Goal: Task Accomplishment & Management: Use online tool/utility

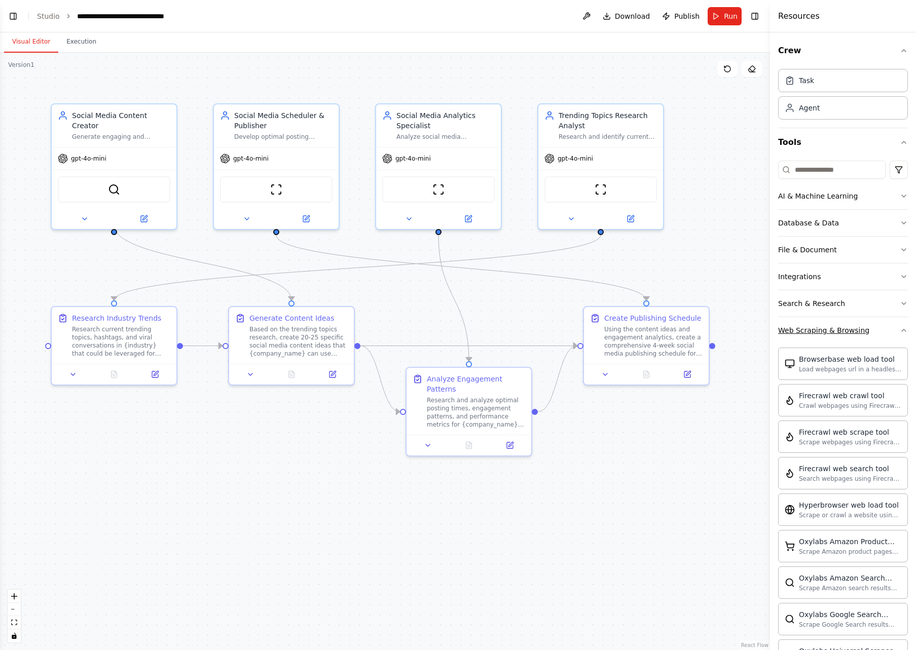
click at [900, 333] on icon "button" at bounding box center [904, 330] width 8 height 8
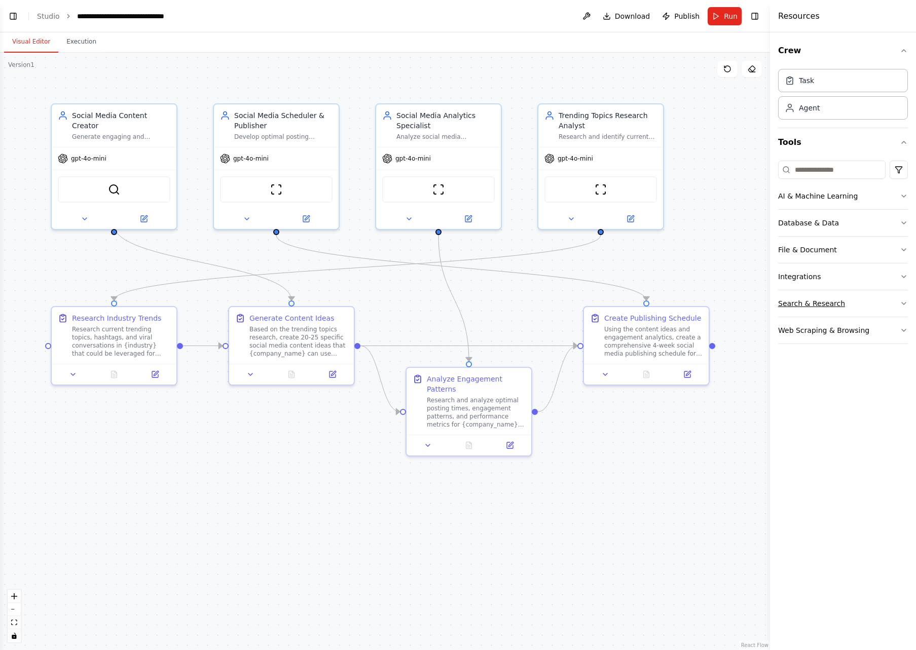
click at [904, 308] on button "Search & Research" at bounding box center [843, 303] width 130 height 26
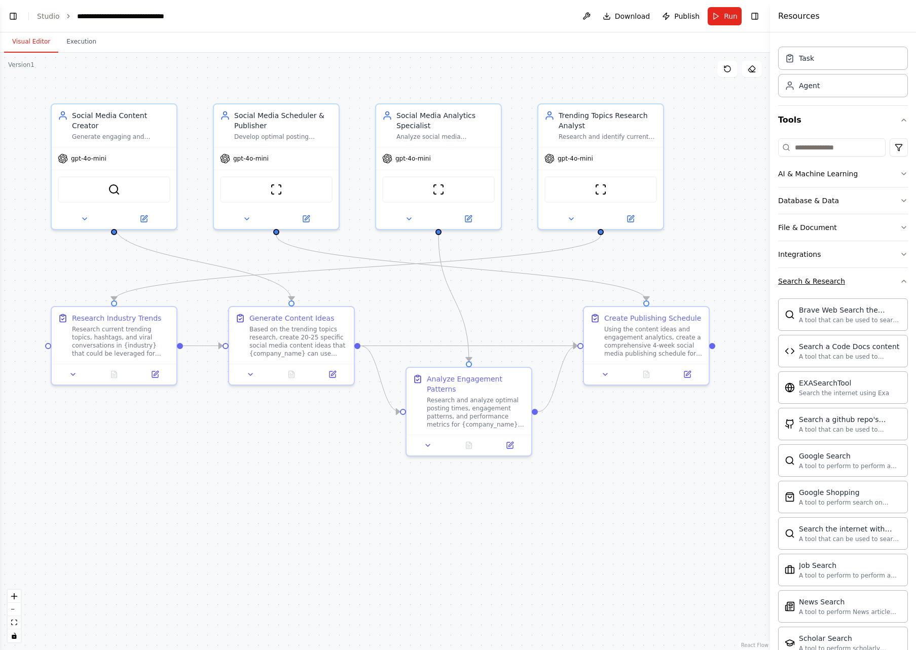
scroll to position [24, 0]
click at [900, 277] on icon "button" at bounding box center [904, 279] width 8 height 8
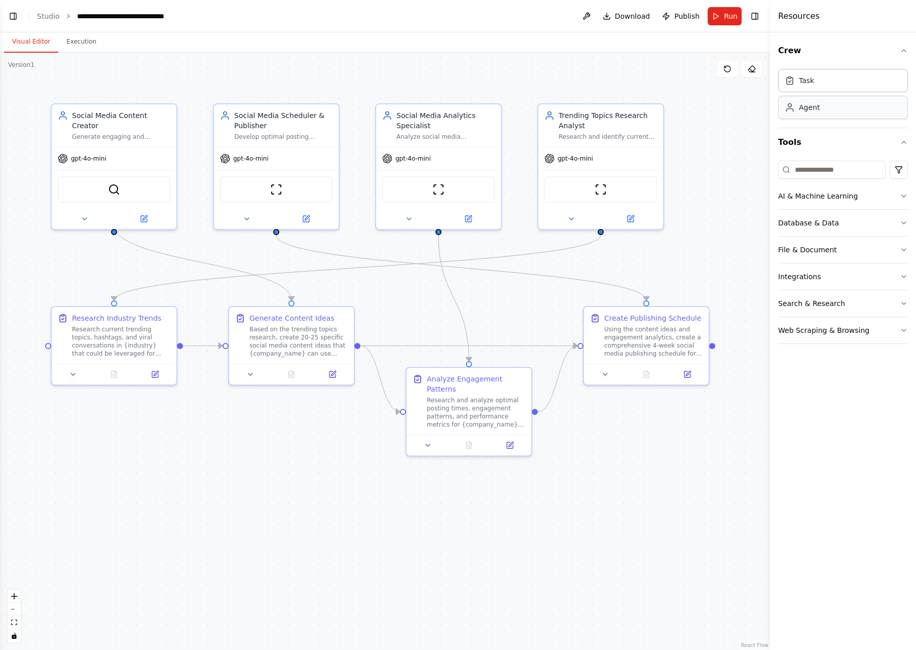
click at [834, 111] on div "Agent" at bounding box center [843, 107] width 130 height 23
click at [844, 103] on div "Agent" at bounding box center [843, 107] width 130 height 23
click at [819, 70] on div "Task" at bounding box center [843, 79] width 130 height 23
click at [830, 200] on div "AI & Machine Learning" at bounding box center [818, 196] width 80 height 10
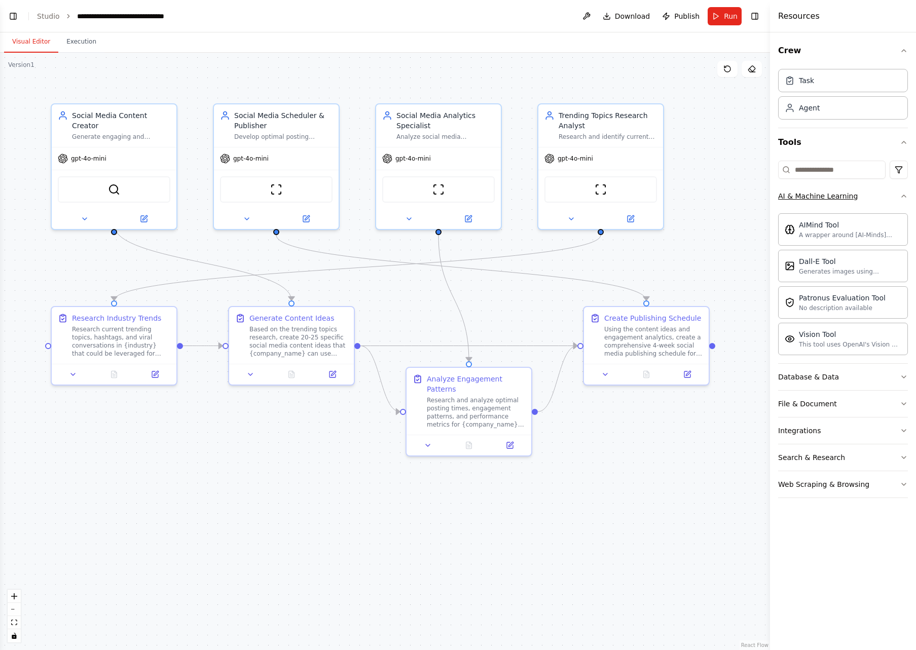
click at [905, 197] on icon "button" at bounding box center [904, 196] width 8 height 8
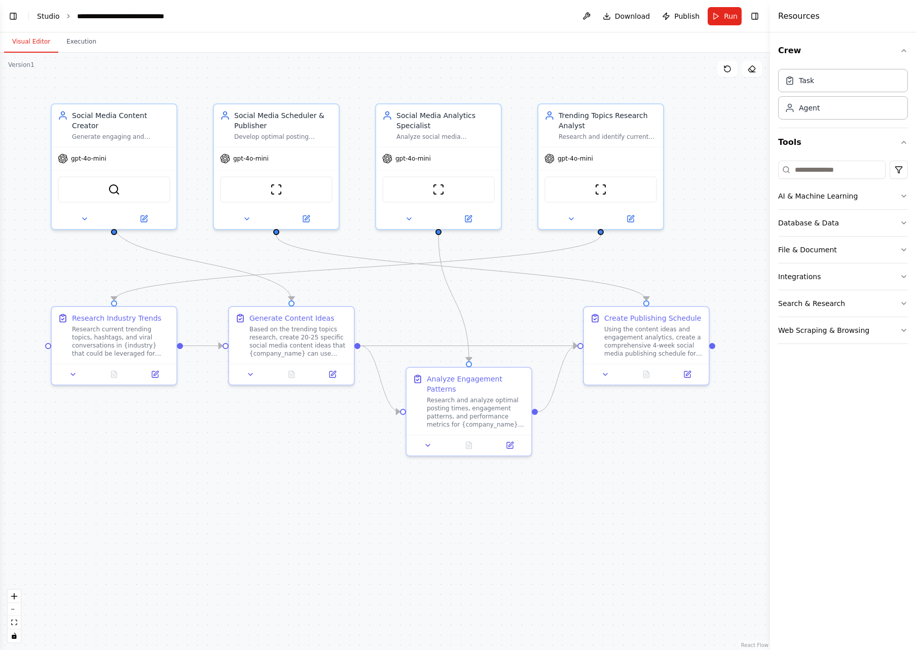
click at [49, 15] on link "Studio" at bounding box center [48, 16] width 23 height 8
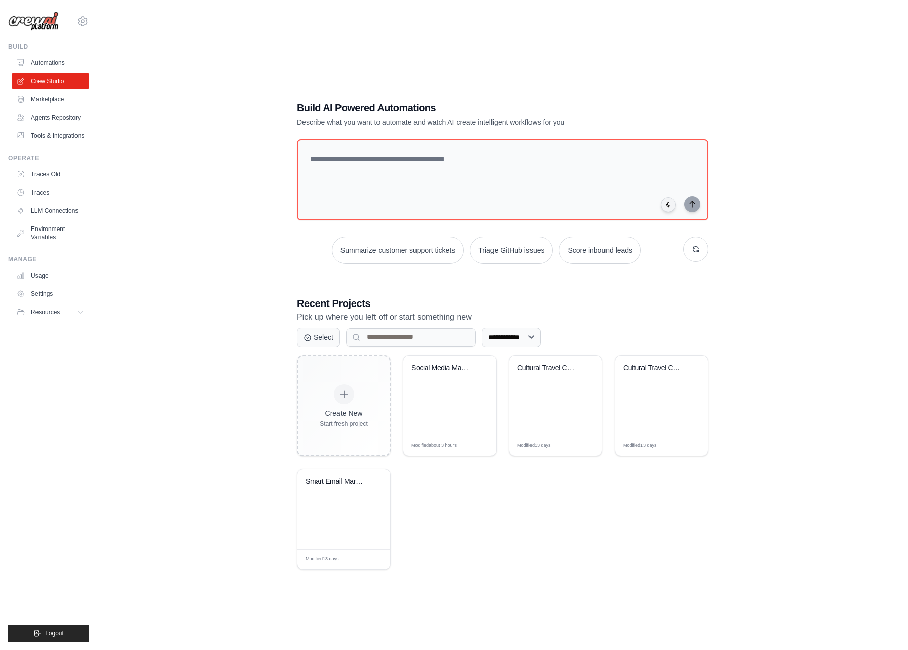
scroll to position [2, 0]
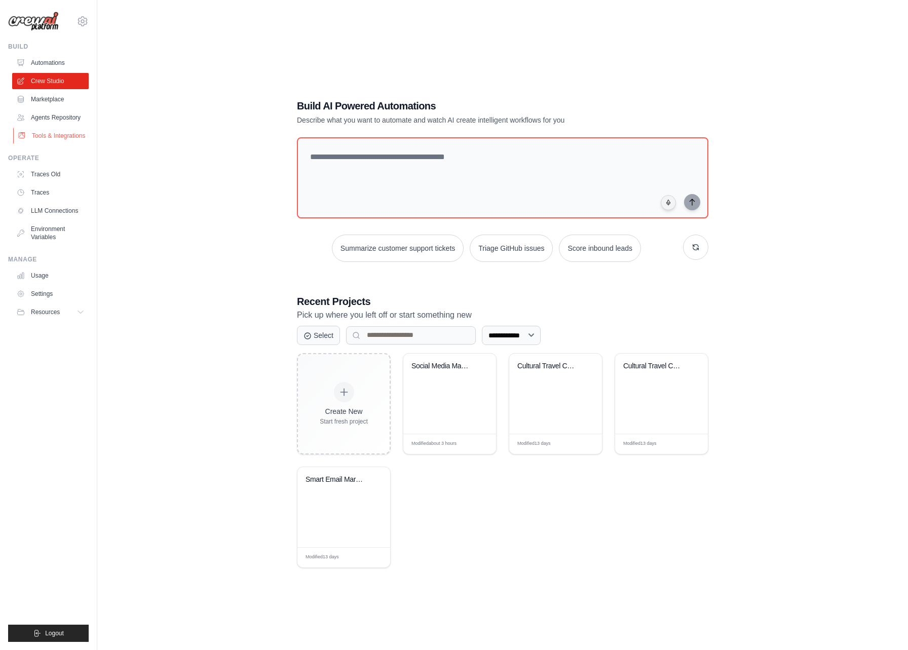
click at [76, 134] on link "Tools & Integrations" at bounding box center [51, 136] width 77 height 16
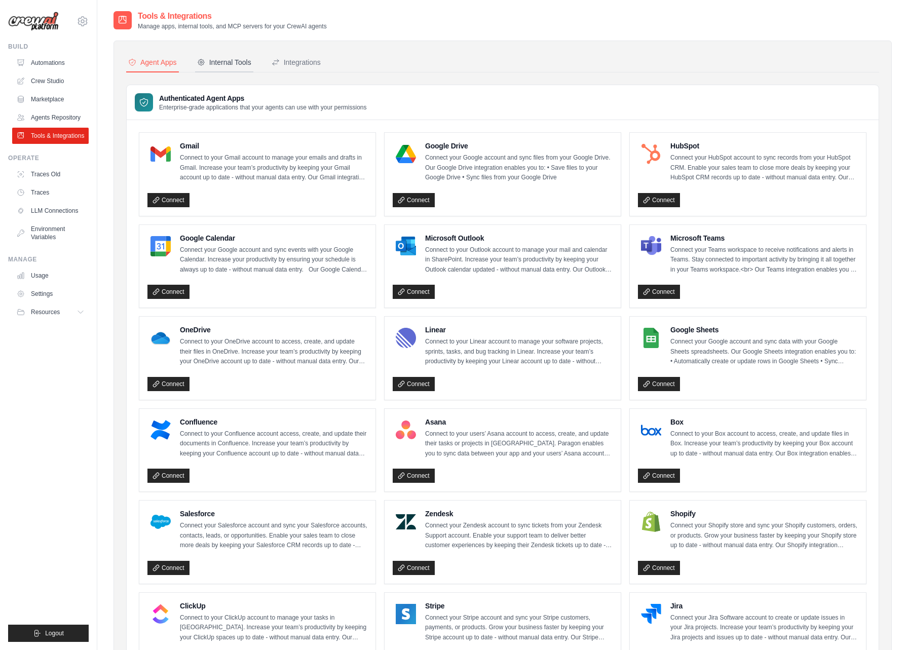
click at [218, 61] on div "Internal Tools" at bounding box center [224, 62] width 54 height 10
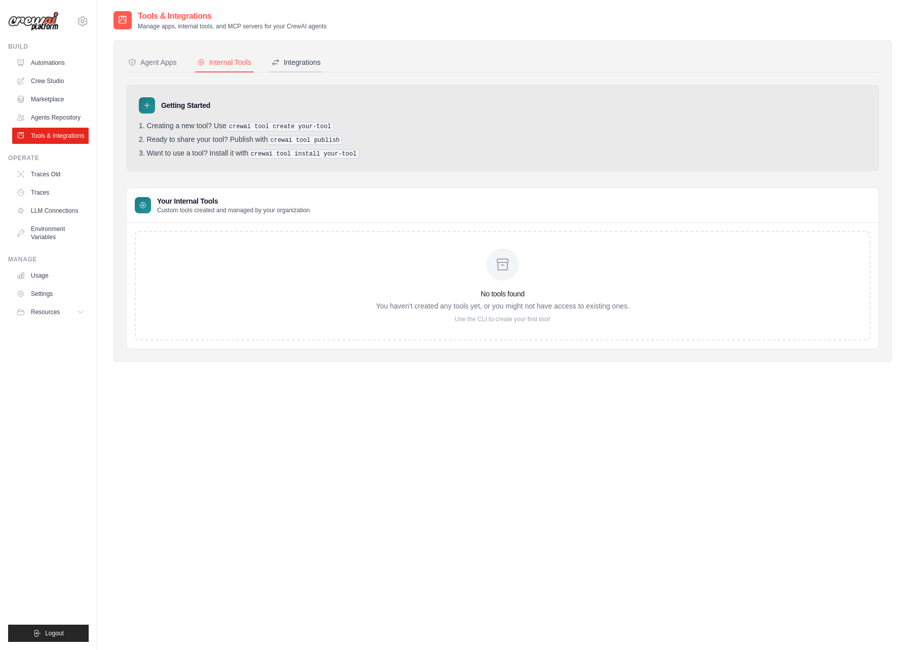
click at [294, 63] on div "Integrations" at bounding box center [296, 62] width 49 height 10
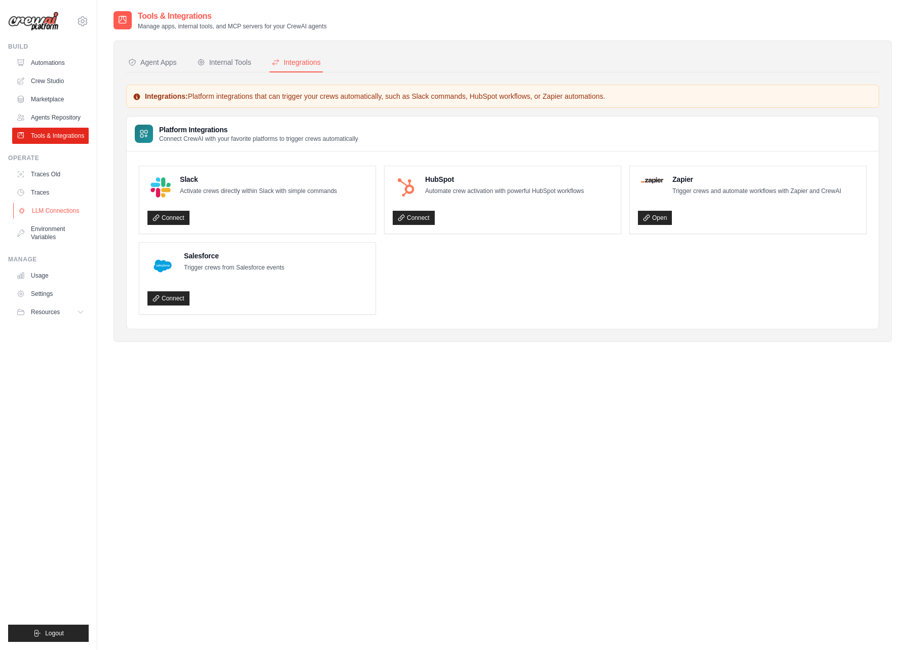
click at [78, 207] on link "LLM Connections" at bounding box center [51, 211] width 77 height 16
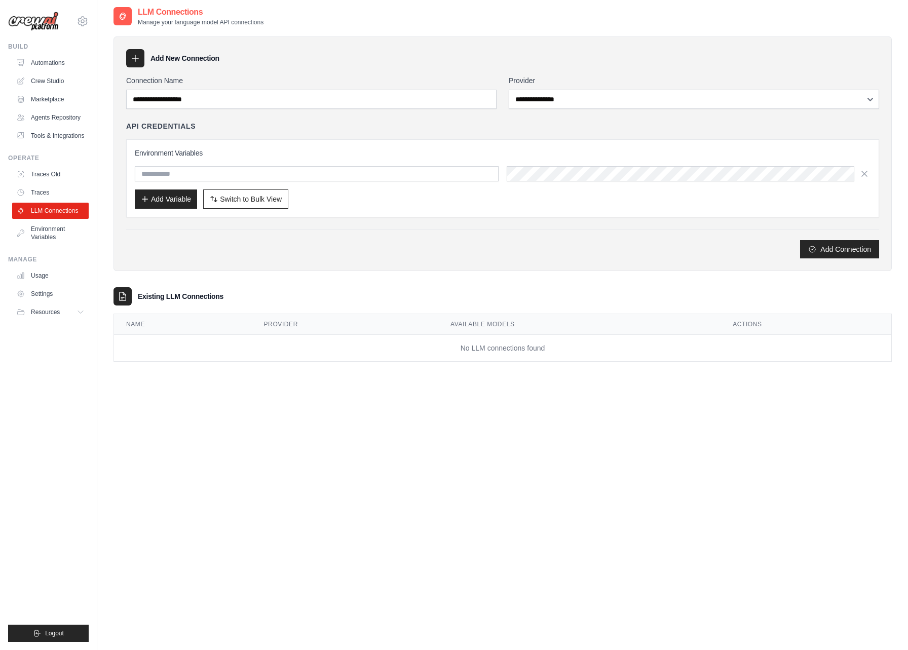
scroll to position [6, 0]
click at [54, 270] on link "Usage" at bounding box center [51, 276] width 77 height 16
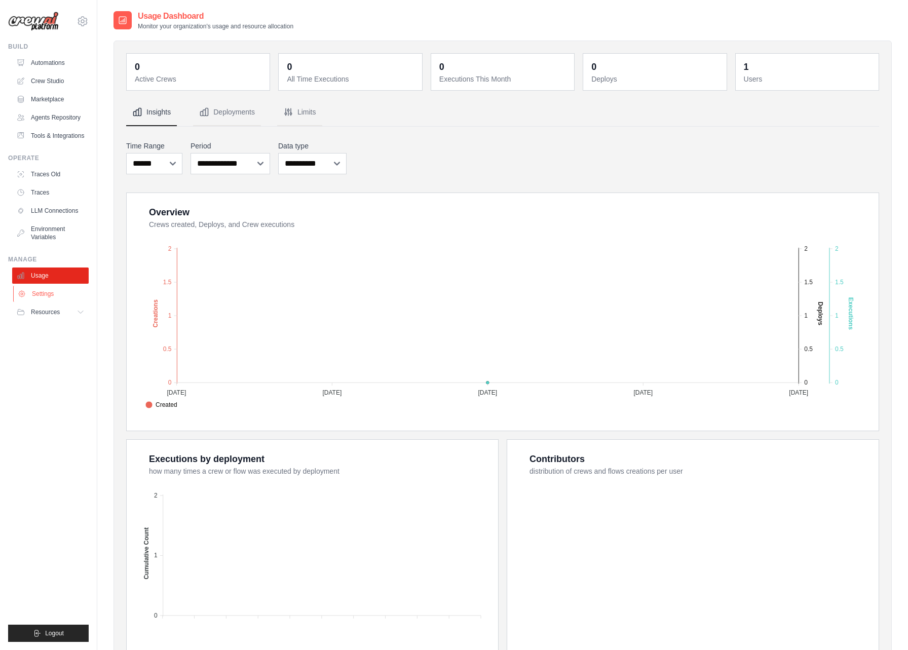
click at [53, 291] on link "Settings" at bounding box center [51, 294] width 77 height 16
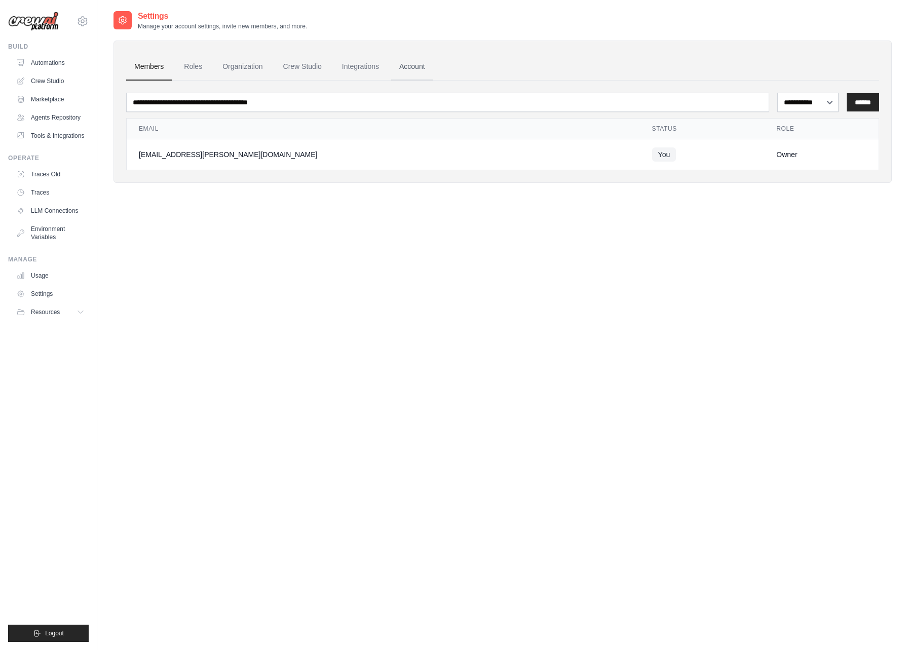
click at [412, 70] on link "Account" at bounding box center [412, 66] width 42 height 27
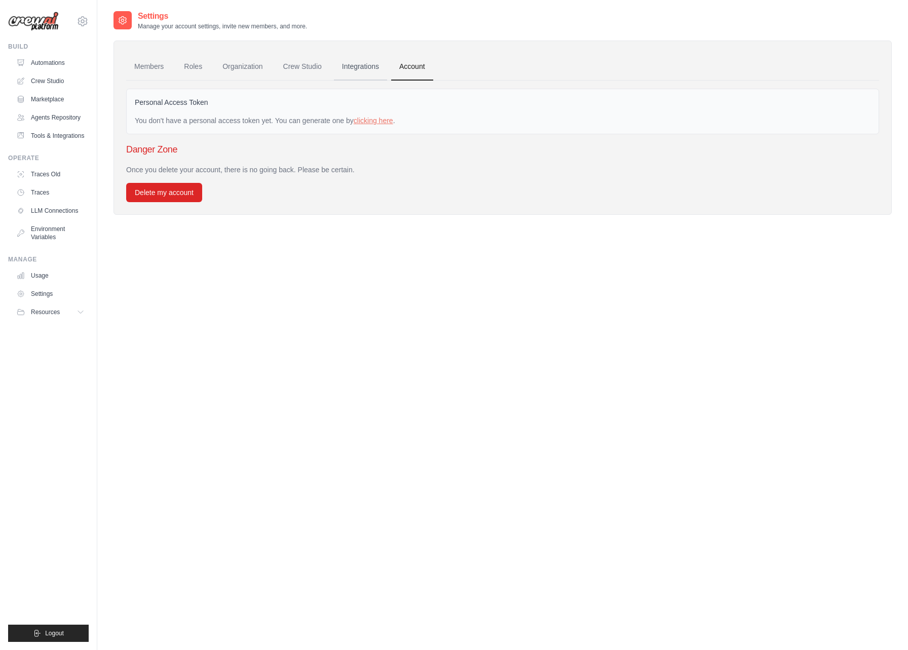
click at [368, 67] on link "Integrations" at bounding box center [360, 66] width 53 height 27
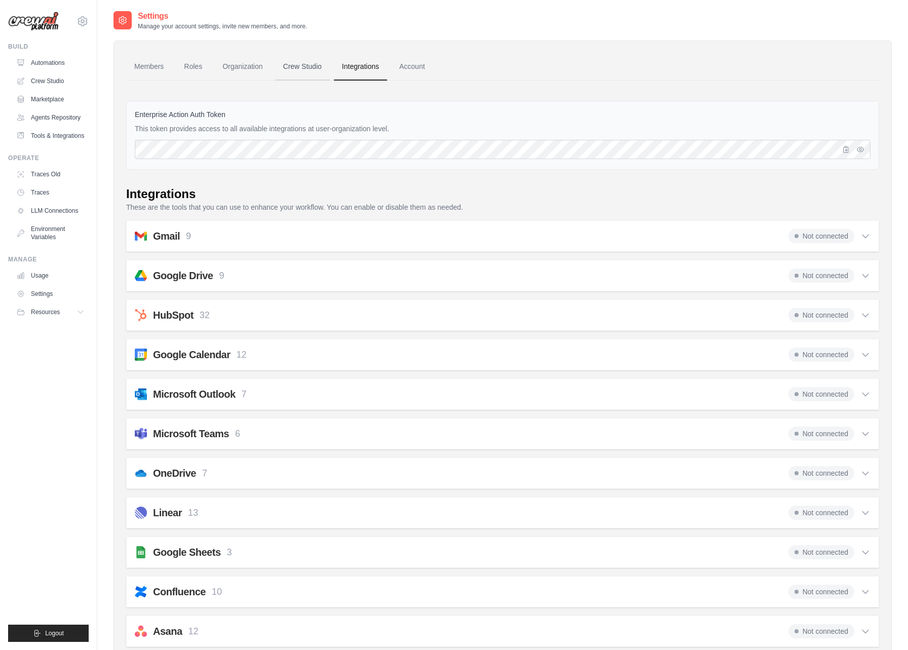
click at [313, 68] on link "Crew Studio" at bounding box center [302, 66] width 55 height 27
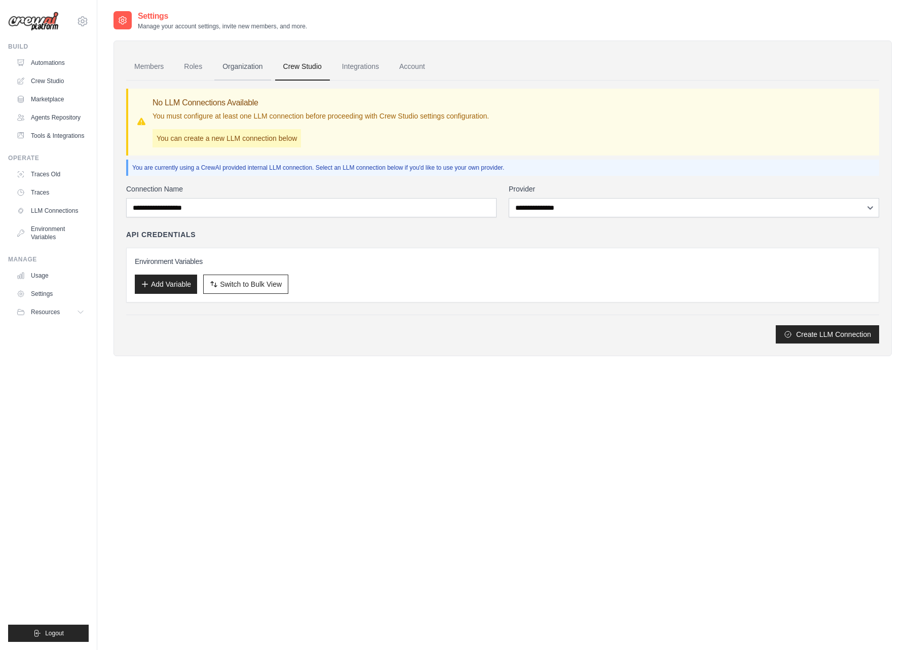
click at [241, 67] on link "Organization" at bounding box center [242, 66] width 56 height 27
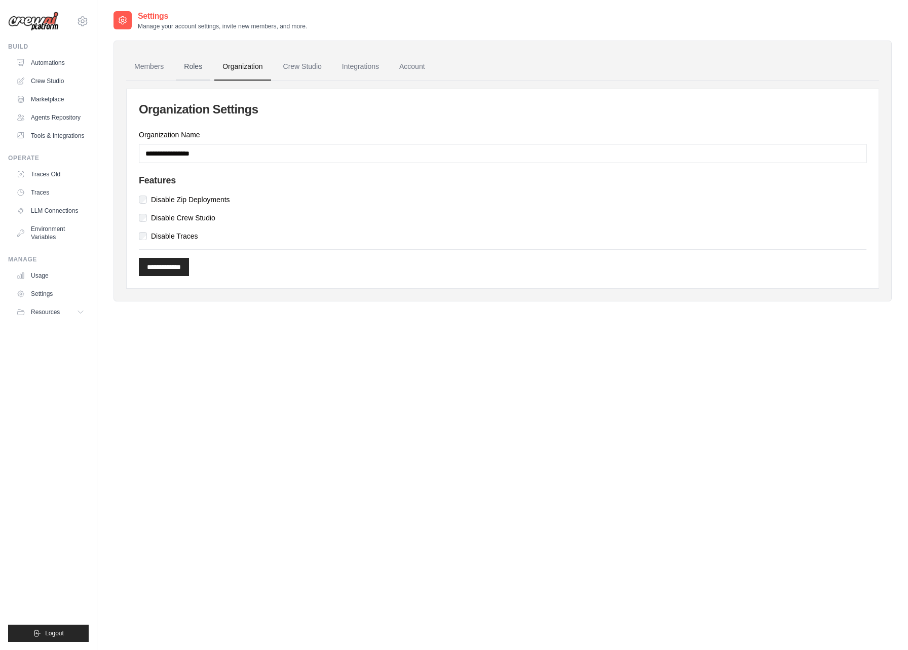
click at [190, 66] on link "Roles" at bounding box center [193, 66] width 34 height 27
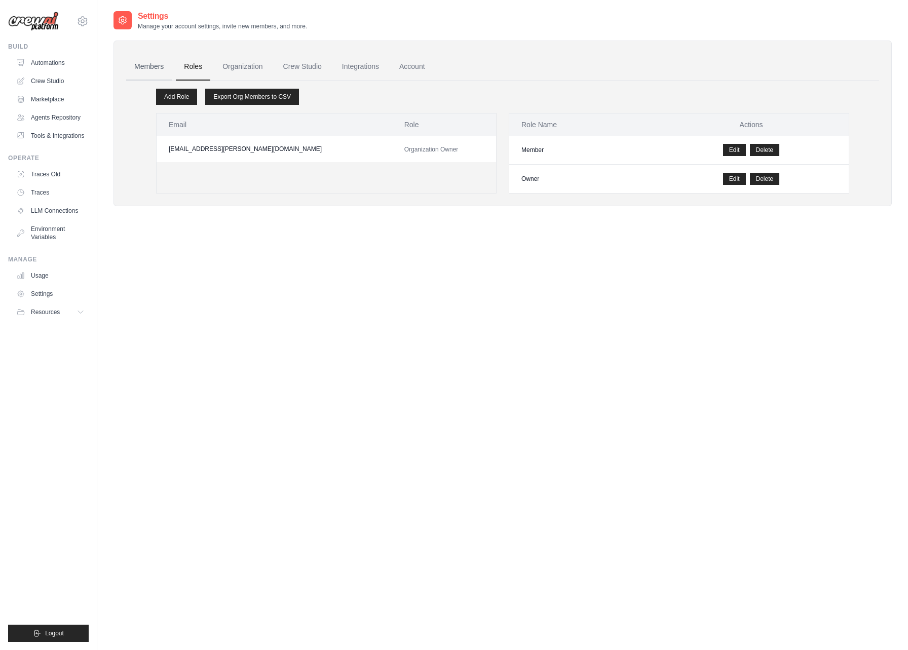
click at [157, 70] on link "Members" at bounding box center [149, 66] width 46 height 27
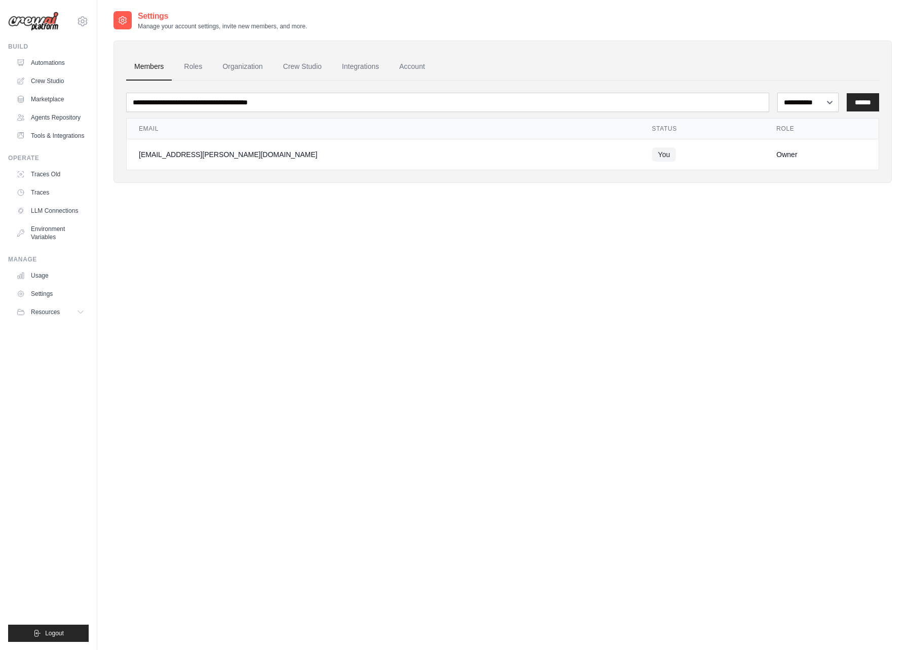
click at [92, 17] on div "ingo.huebner@anywhereigo.com Settings Build Automations Resources Blog" at bounding box center [48, 325] width 97 height 650
click at [85, 21] on icon at bounding box center [83, 21] width 12 height 12
click at [117, 60] on span "Settings" at bounding box center [126, 63] width 80 height 10
click at [44, 63] on link "Automations" at bounding box center [51, 63] width 77 height 16
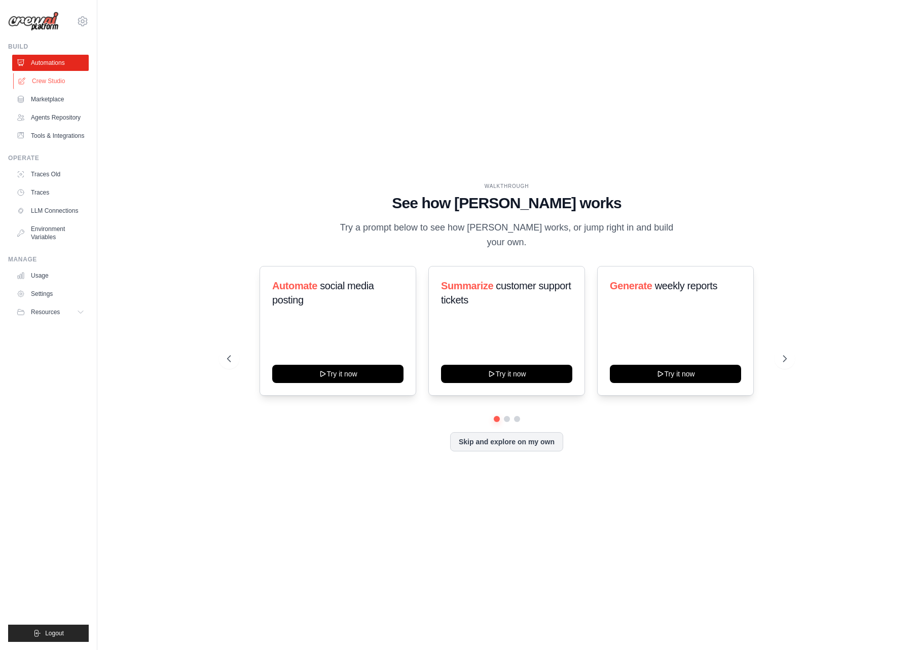
click at [46, 82] on link "Crew Studio" at bounding box center [51, 81] width 77 height 16
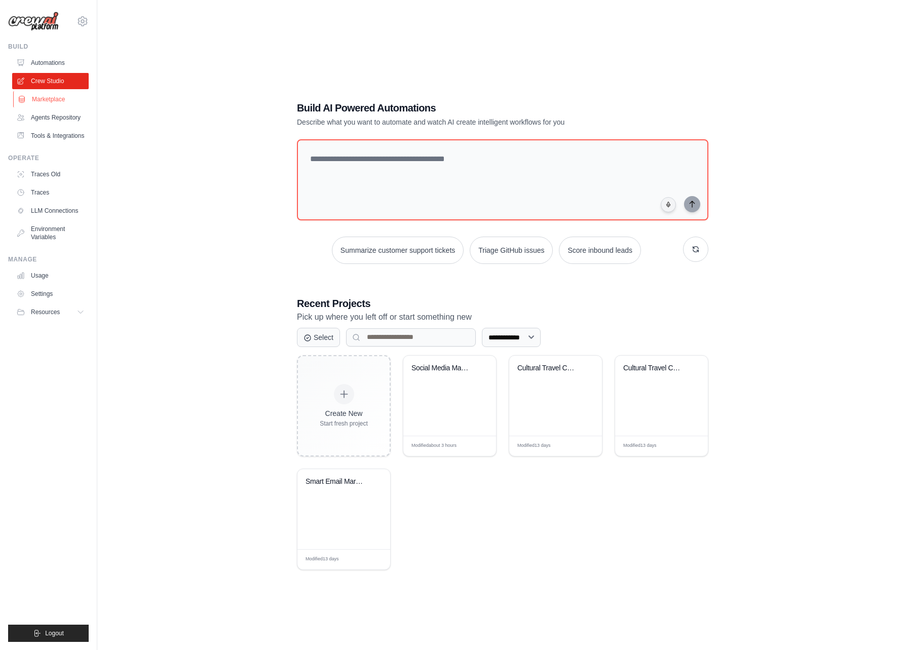
click at [45, 96] on link "Marketplace" at bounding box center [51, 99] width 77 height 16
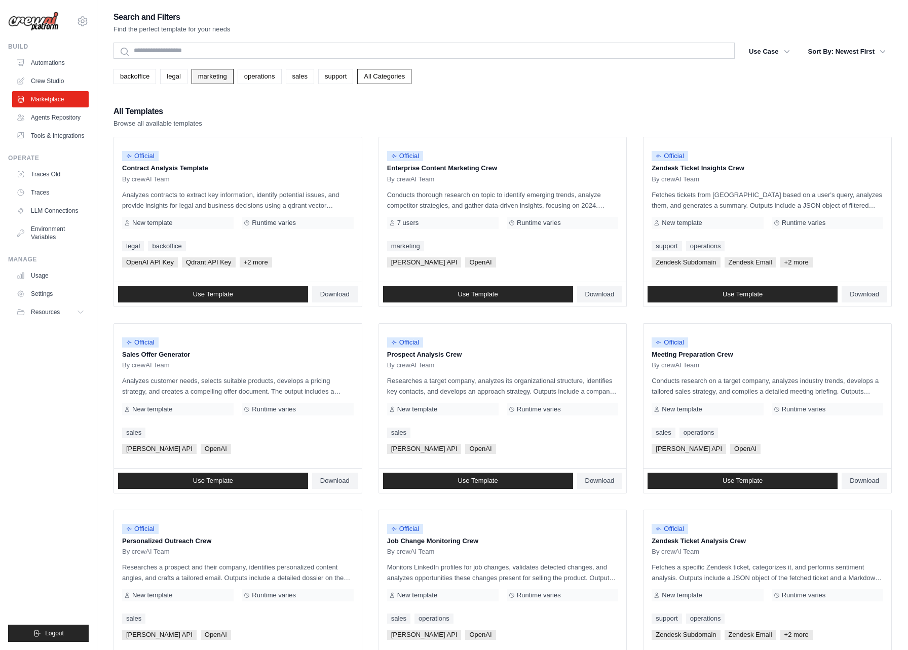
click at [215, 82] on link "marketing" at bounding box center [213, 76] width 42 height 15
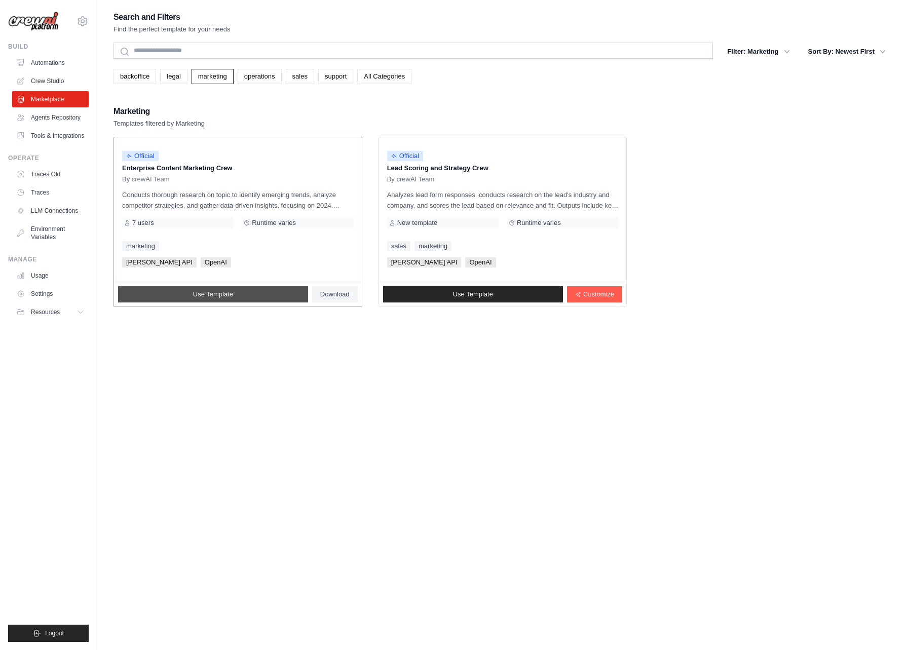
click at [255, 294] on link "Use Template" at bounding box center [213, 294] width 190 height 16
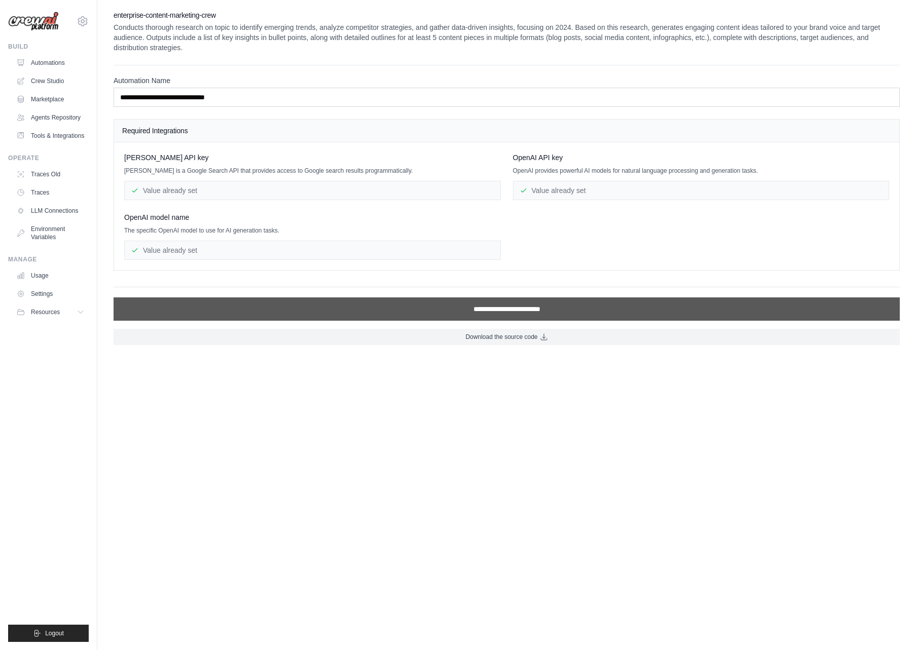
click at [285, 312] on input "**********" at bounding box center [507, 308] width 786 height 23
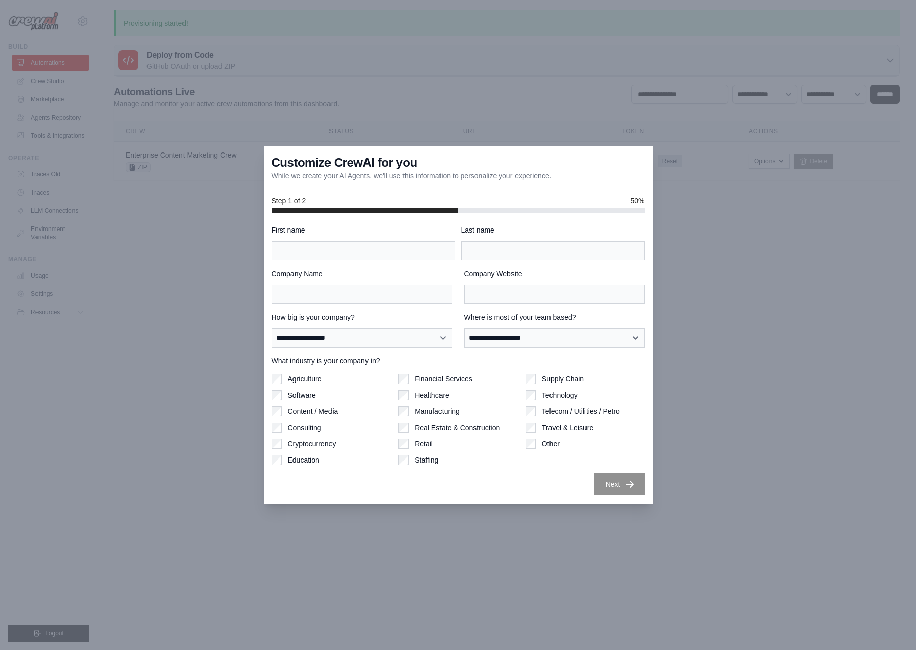
click at [400, 532] on div at bounding box center [458, 325] width 916 height 650
